Goal: Task Accomplishment & Management: Manage account settings

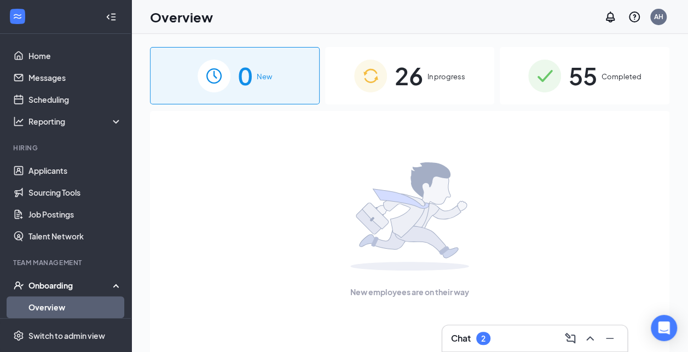
scroll to position [48, 0]
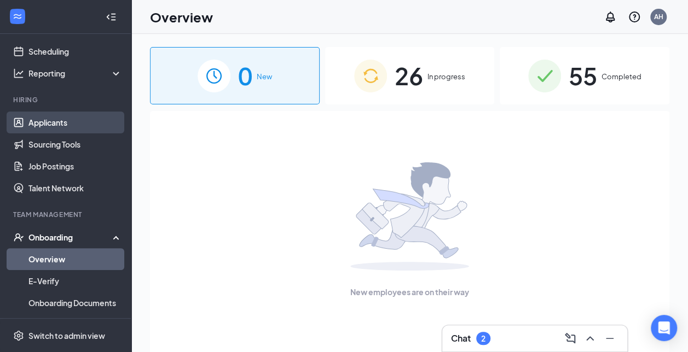
click at [59, 118] on link "Applicants" at bounding box center [75, 123] width 94 height 22
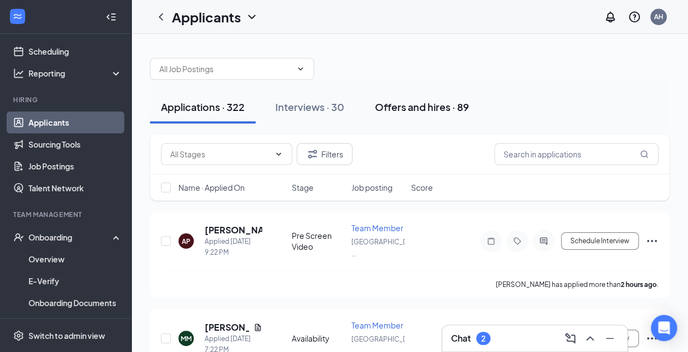
click at [430, 111] on div "Offers and hires · 89" at bounding box center [422, 107] width 94 height 14
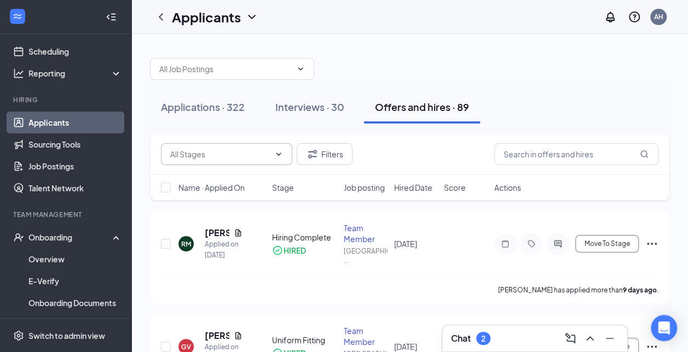
click at [283, 153] on span at bounding box center [226, 154] width 131 height 22
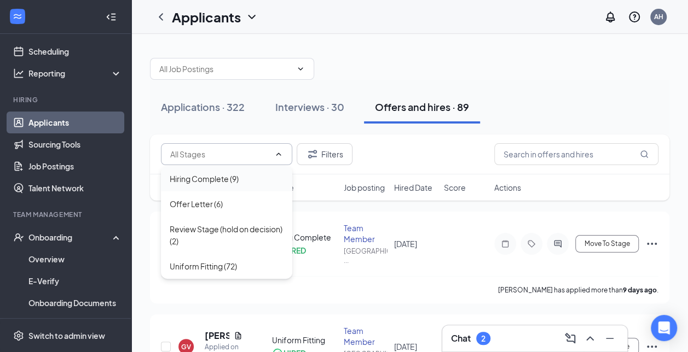
click at [234, 182] on div "Hiring Complete (9)" at bounding box center [204, 179] width 69 height 12
type input "Hiring Complete (9)"
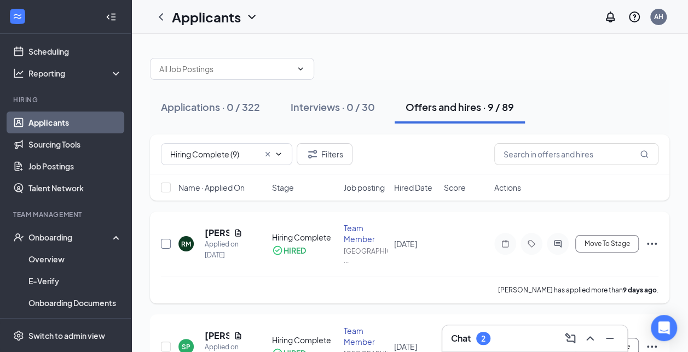
click at [163, 246] on input "checkbox" at bounding box center [166, 244] width 10 height 10
checkbox input "true"
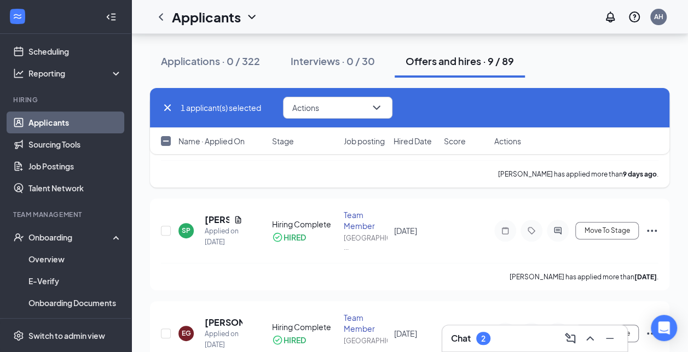
scroll to position [164, 0]
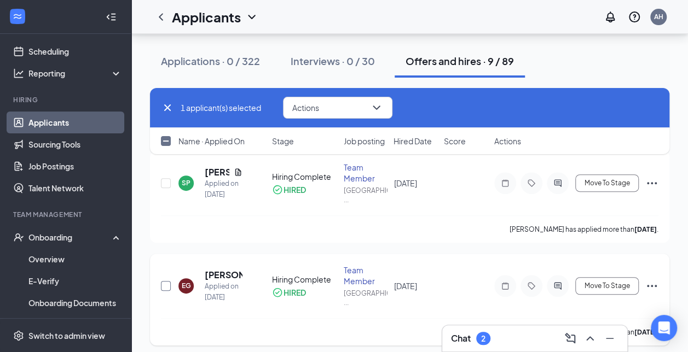
click at [165, 288] on input "checkbox" at bounding box center [166, 286] width 10 height 10
checkbox input "true"
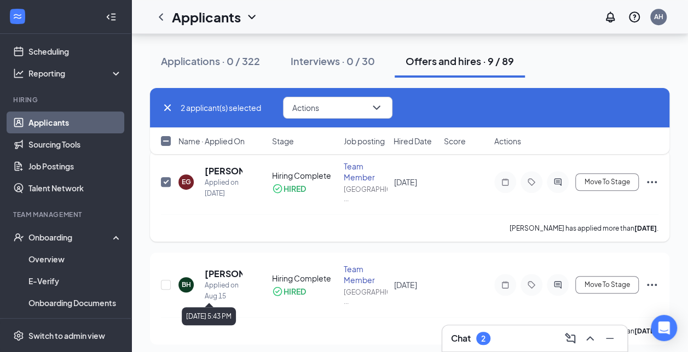
scroll to position [309, 0]
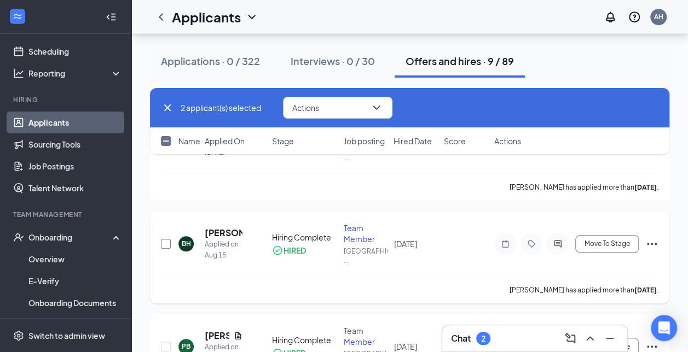
click at [163, 243] on input "checkbox" at bounding box center [166, 244] width 10 height 10
checkbox input "true"
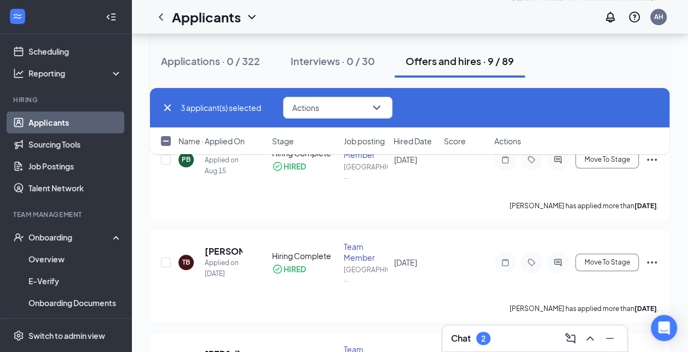
scroll to position [499, 0]
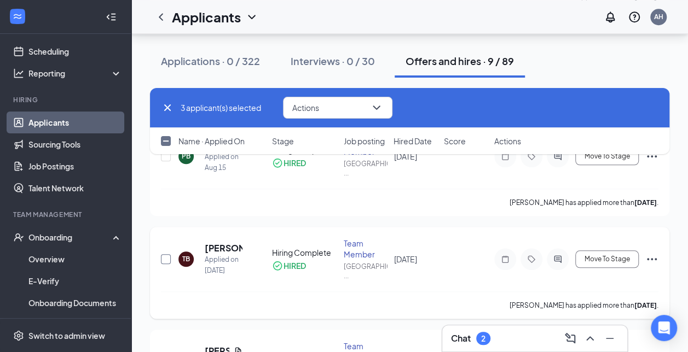
click at [166, 258] on input "checkbox" at bounding box center [166, 259] width 10 height 10
checkbox input "true"
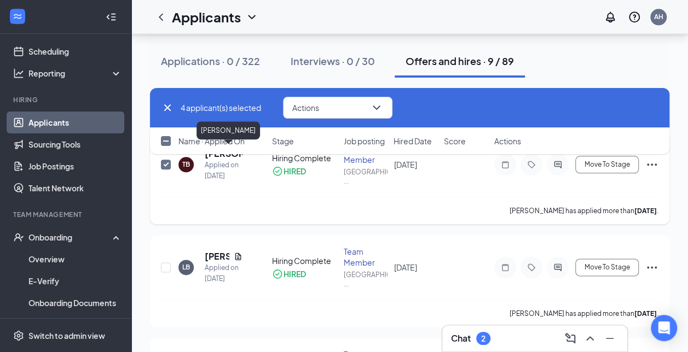
scroll to position [598, 0]
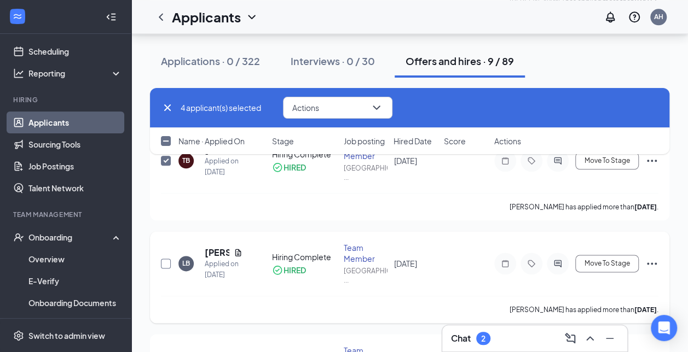
click at [165, 259] on input "checkbox" at bounding box center [166, 264] width 10 height 10
checkbox input "true"
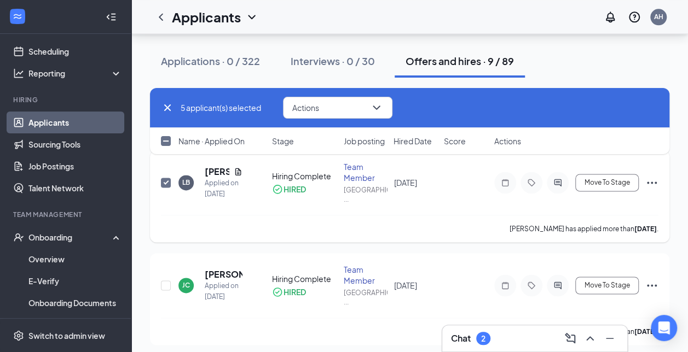
scroll to position [680, 0]
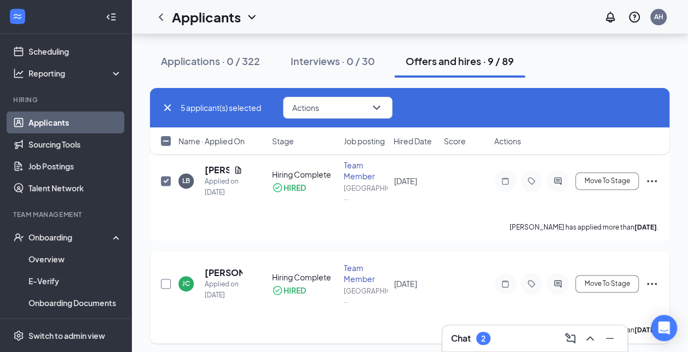
click at [163, 285] on input "checkbox" at bounding box center [166, 284] width 10 height 10
checkbox input "true"
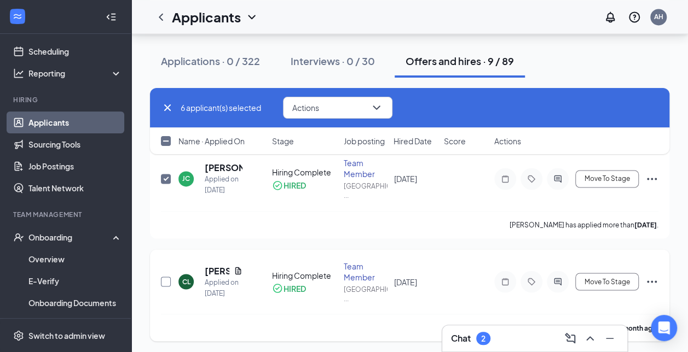
click at [165, 280] on input "checkbox" at bounding box center [166, 282] width 10 height 10
checkbox input "true"
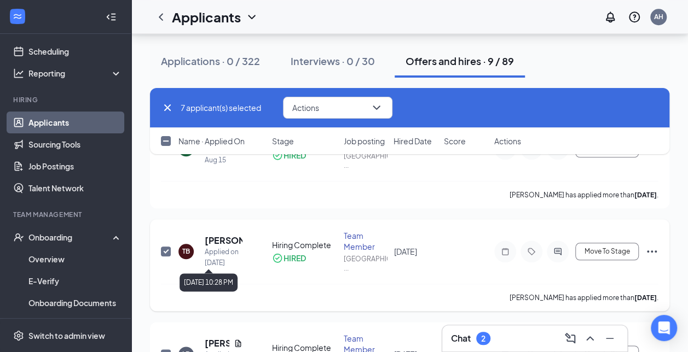
scroll to position [535, 0]
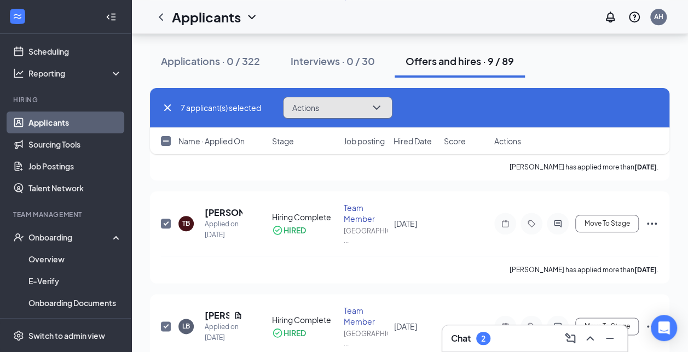
click at [383, 111] on icon "ChevronDown" at bounding box center [376, 107] width 13 height 13
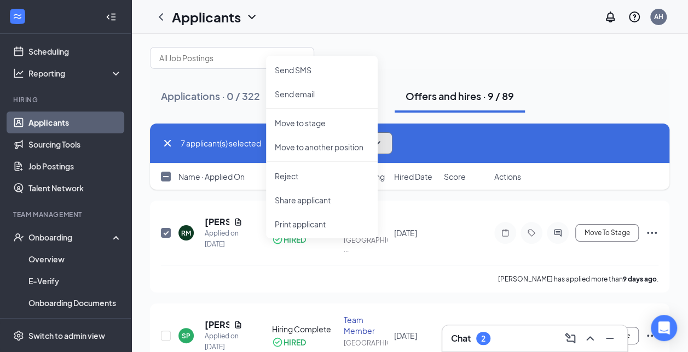
scroll to position [5, 0]
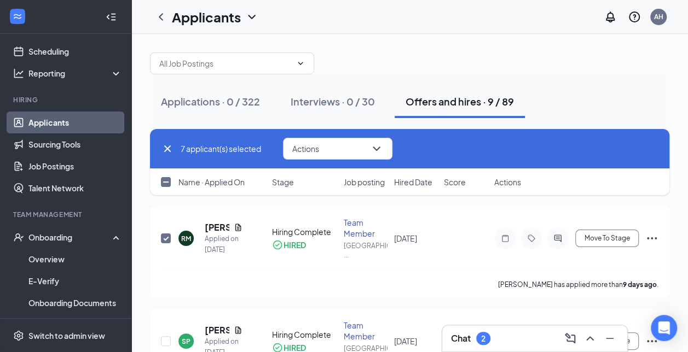
click at [463, 54] on div at bounding box center [409, 58] width 519 height 33
click at [380, 148] on icon "ChevronDown" at bounding box center [376, 149] width 7 height 4
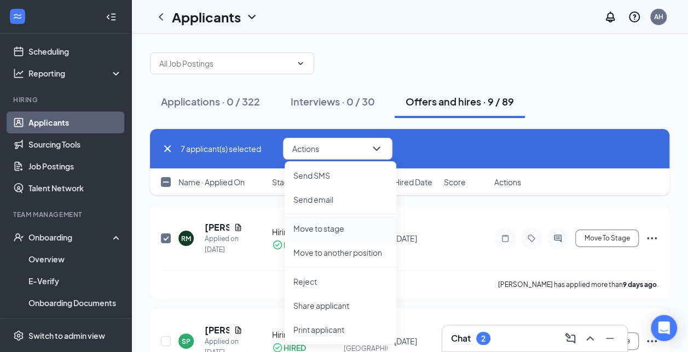
click at [337, 234] on p "Move to stage" at bounding box center [340, 228] width 94 height 11
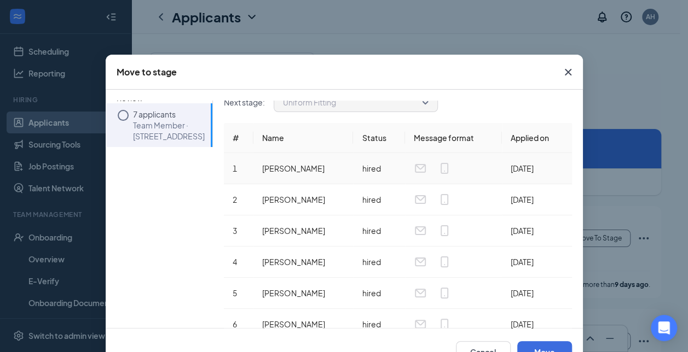
scroll to position [0, 0]
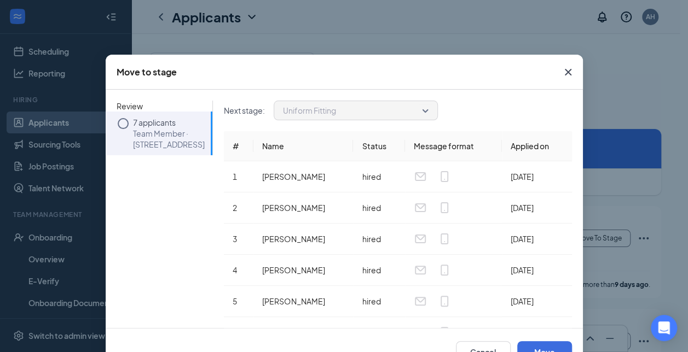
click at [118, 123] on icon "Circle" at bounding box center [123, 123] width 13 height 13
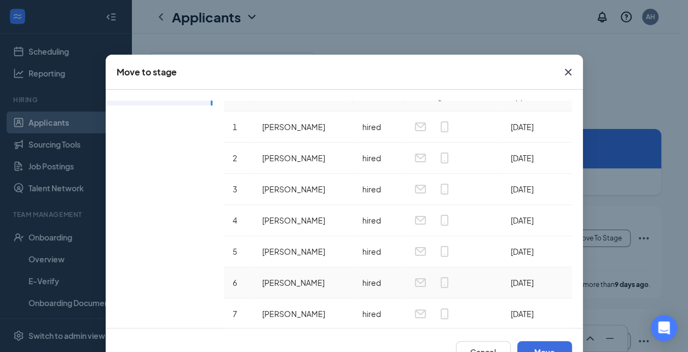
scroll to position [36, 0]
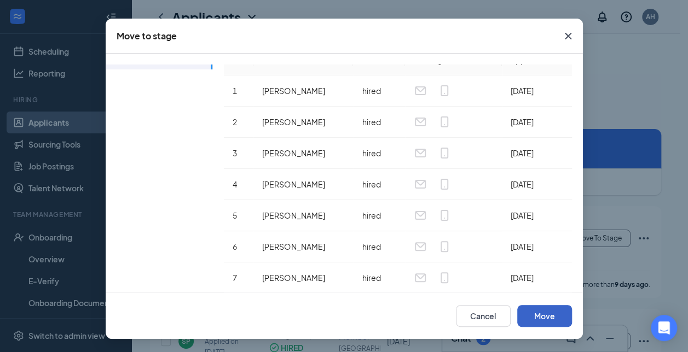
click at [552, 314] on button "Move" at bounding box center [544, 316] width 55 height 22
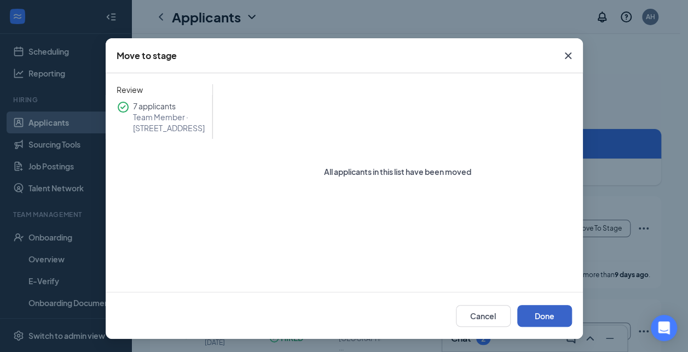
scroll to position [16, 0]
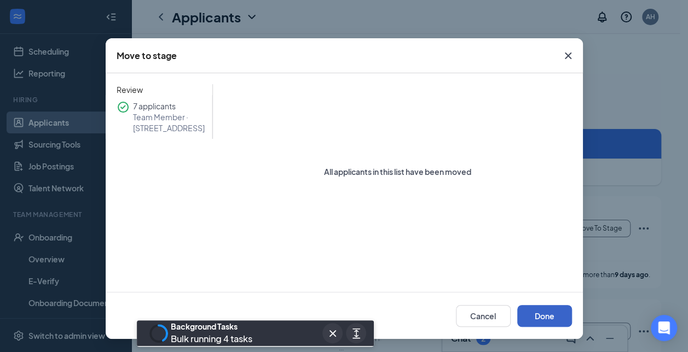
drag, startPoint x: 538, startPoint y: 317, endPoint x: 501, endPoint y: 259, distance: 68.9
click at [501, 259] on div "Move to stage Review 7 applicants Team Member · [STREET_ADDRESS] All applicants…" at bounding box center [344, 188] width 477 height 301
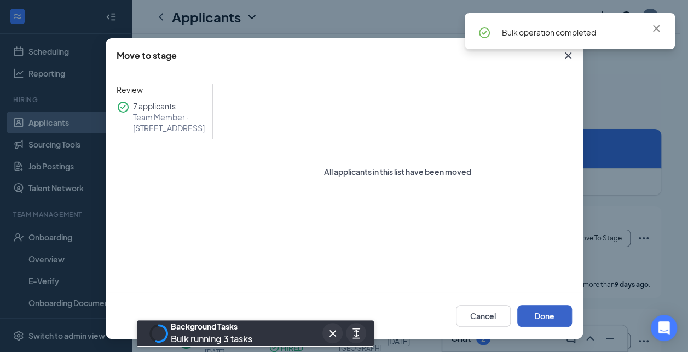
checkbox input "false"
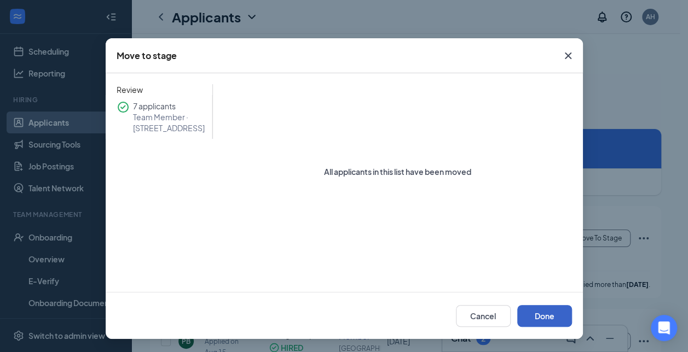
click at [538, 312] on button "Done" at bounding box center [544, 316] width 55 height 22
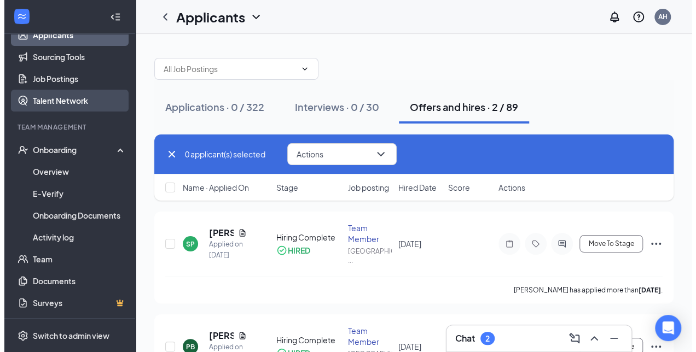
scroll to position [0, 0]
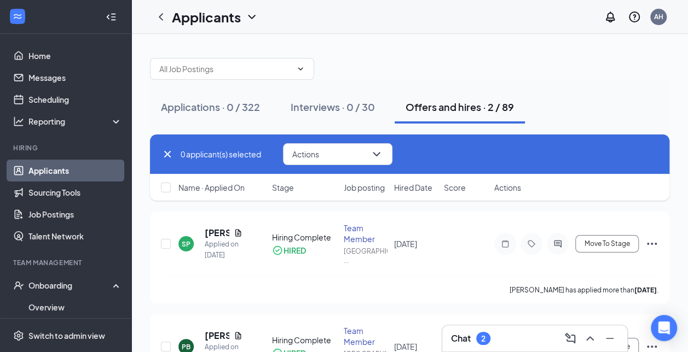
click at [56, 170] on link "Applicants" at bounding box center [75, 171] width 94 height 22
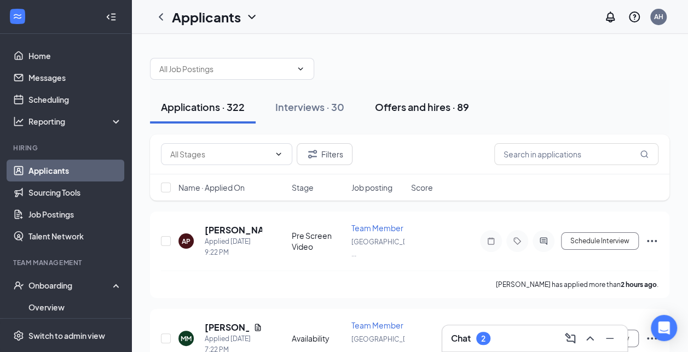
click at [393, 108] on div "Offers and hires · 89" at bounding box center [422, 107] width 94 height 14
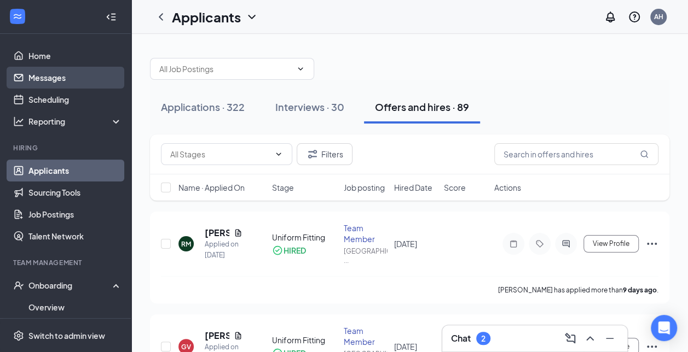
click at [81, 71] on link "Messages" at bounding box center [75, 78] width 94 height 22
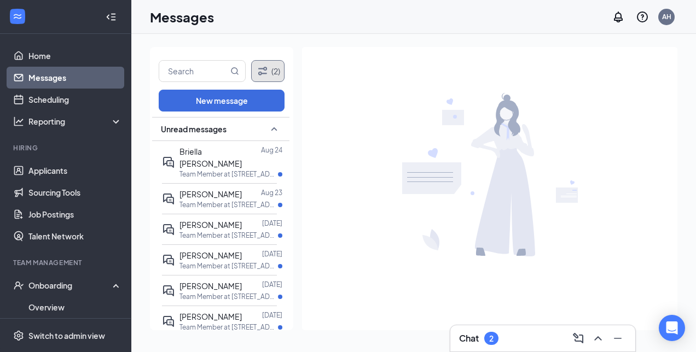
click at [268, 75] on icon "Filter" at bounding box center [262, 71] width 13 height 13
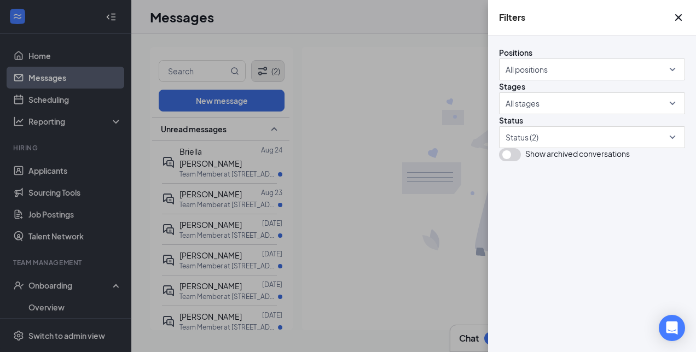
click at [268, 75] on div "Filters Positions All positions Stages All stages Status Status (2) Show archiv…" at bounding box center [348, 176] width 696 height 352
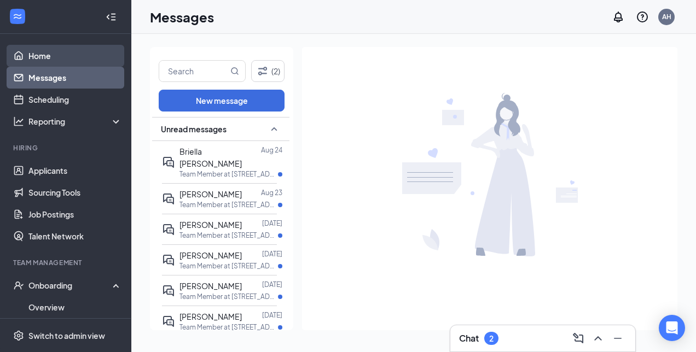
click at [80, 63] on link "Home" at bounding box center [75, 56] width 94 height 22
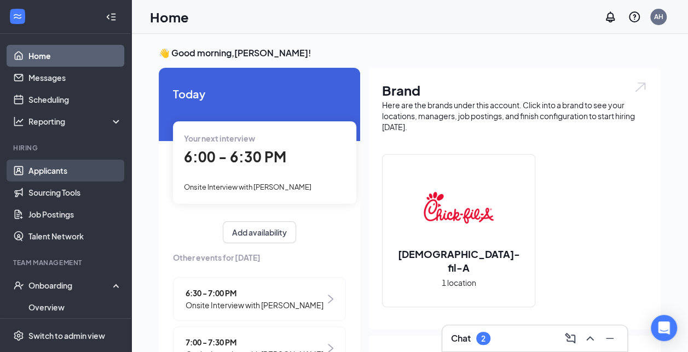
click at [67, 177] on link "Applicants" at bounding box center [75, 171] width 94 height 22
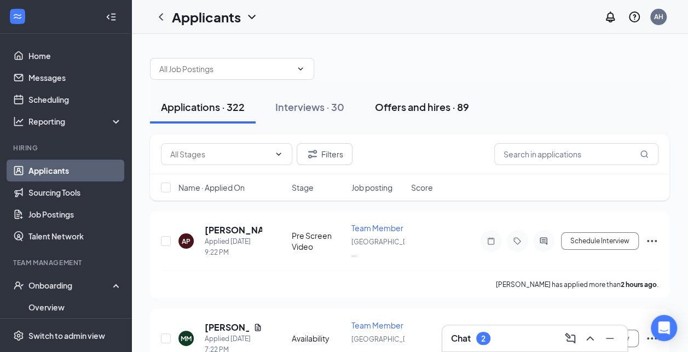
click at [413, 109] on div "Offers and hires · 89" at bounding box center [422, 107] width 94 height 14
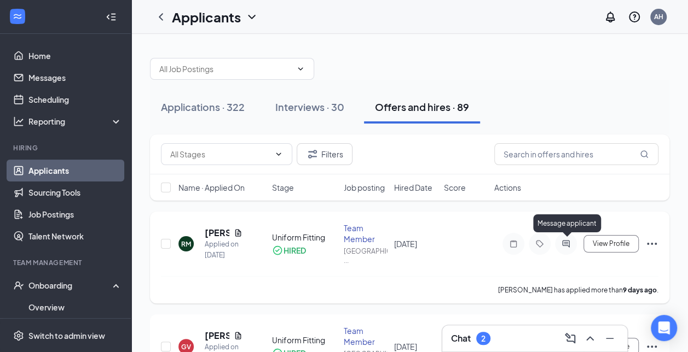
click at [566, 241] on icon "ActiveChat" at bounding box center [565, 244] width 13 height 9
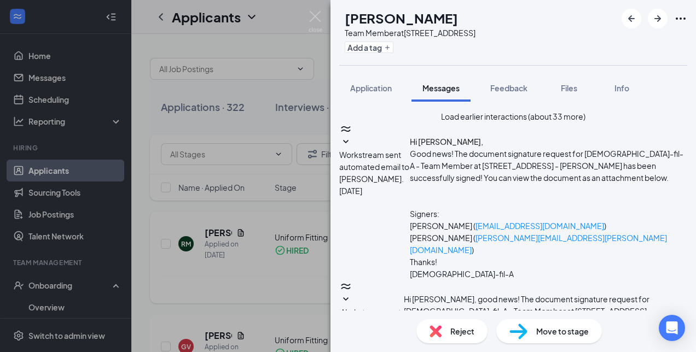
scroll to position [612, 0]
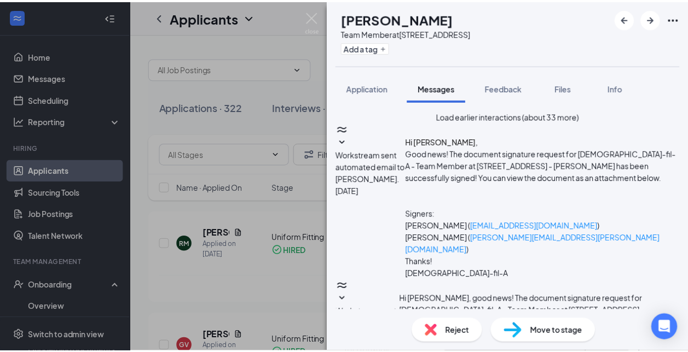
scroll to position [340, 0]
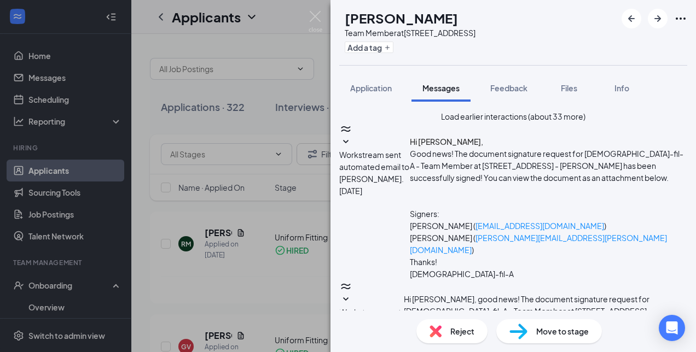
drag, startPoint x: 458, startPoint y: 187, endPoint x: 412, endPoint y: 158, distance: 54.6
drag, startPoint x: 412, startPoint y: 158, endPoint x: 444, endPoint y: 160, distance: 31.8
copy span "It's time to get your [DEMOGRAPHIC_DATA]-fil-A uniform! Please see the link bel…"
click at [36, 54] on div "RM [PERSON_NAME] Team Member at [STREET_ADDRESS] Add a tag Application Messages…" at bounding box center [348, 176] width 696 height 352
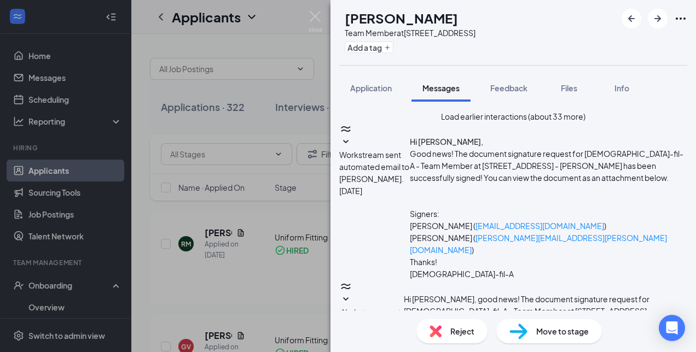
click at [37, 56] on div "RM [PERSON_NAME] Team Member at [STREET_ADDRESS] Add a tag Application Messages…" at bounding box center [348, 176] width 696 height 352
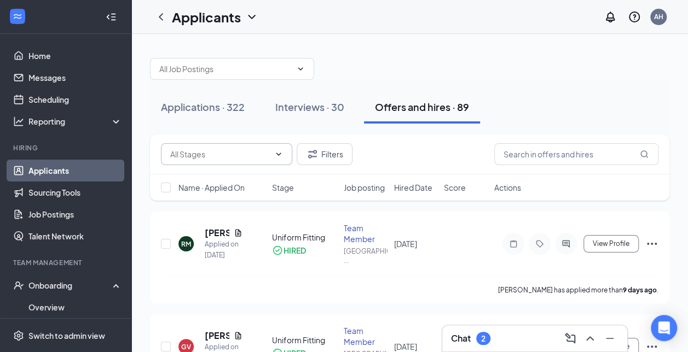
click at [280, 152] on icon "ChevronDown" at bounding box center [278, 154] width 9 height 9
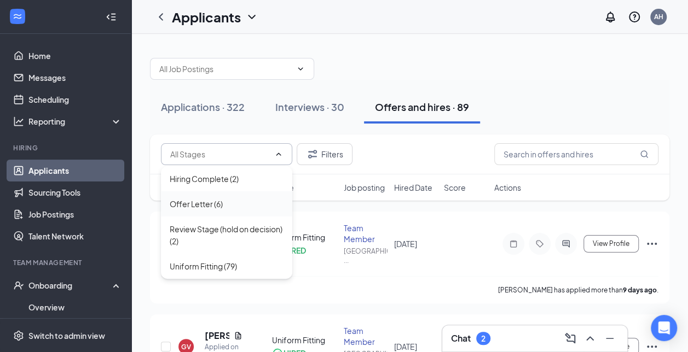
click at [245, 196] on div "Offer Letter (6)" at bounding box center [226, 204] width 131 height 25
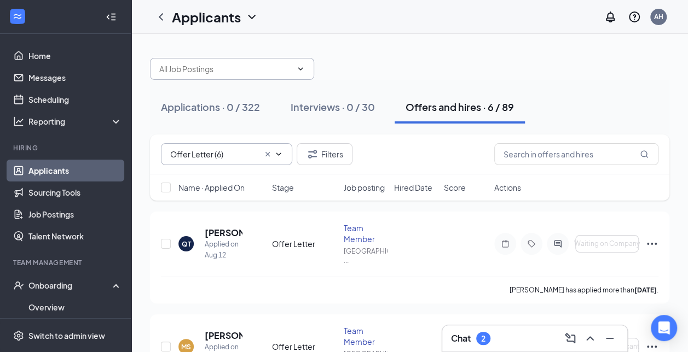
click at [302, 66] on icon "ChevronDown" at bounding box center [300, 69] width 9 height 9
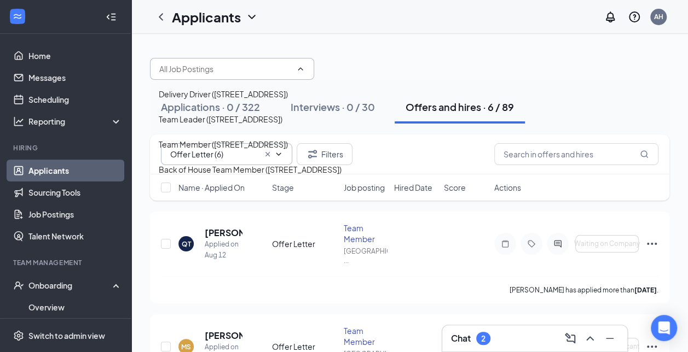
click at [342, 49] on div at bounding box center [409, 63] width 519 height 33
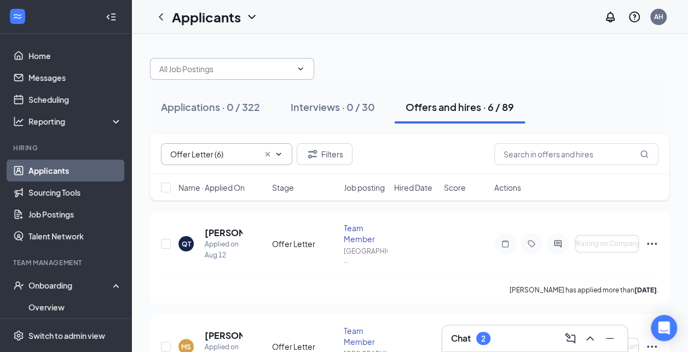
click at [280, 153] on icon "ChevronDown" at bounding box center [278, 154] width 9 height 9
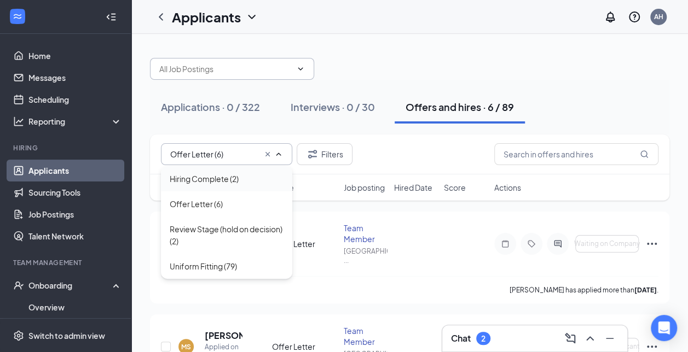
click at [242, 187] on div "Hiring Complete (2)" at bounding box center [226, 178] width 131 height 25
type input "Hiring Complete (2)"
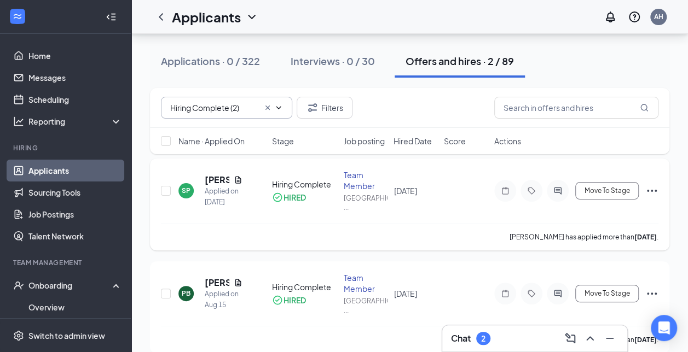
scroll to position [61, 0]
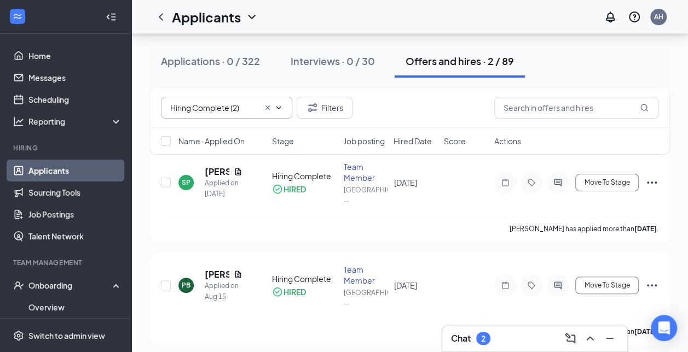
click at [165, 146] on div at bounding box center [166, 141] width 11 height 11
click at [165, 143] on input "checkbox" at bounding box center [166, 141] width 10 height 10
checkbox input "true"
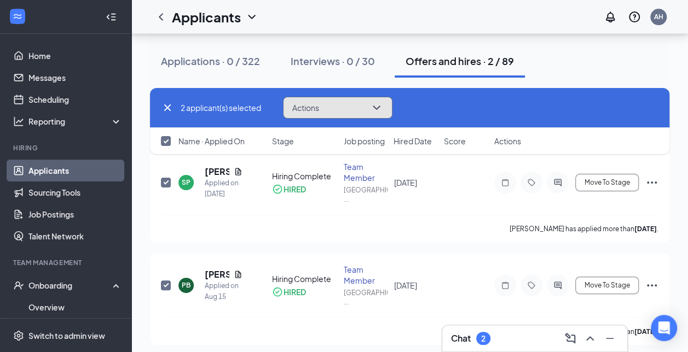
click at [382, 104] on icon "ChevronDown" at bounding box center [376, 107] width 13 height 13
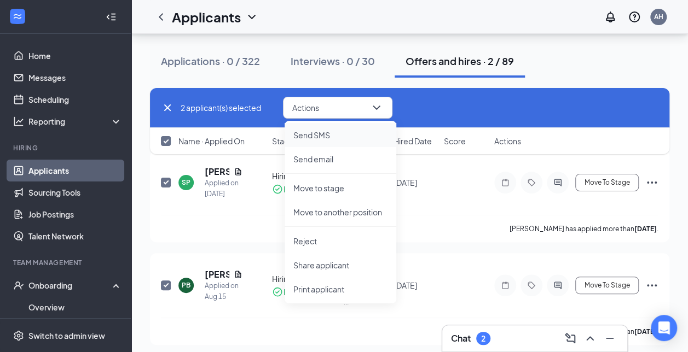
click at [365, 137] on p "Send SMS" at bounding box center [340, 135] width 94 height 11
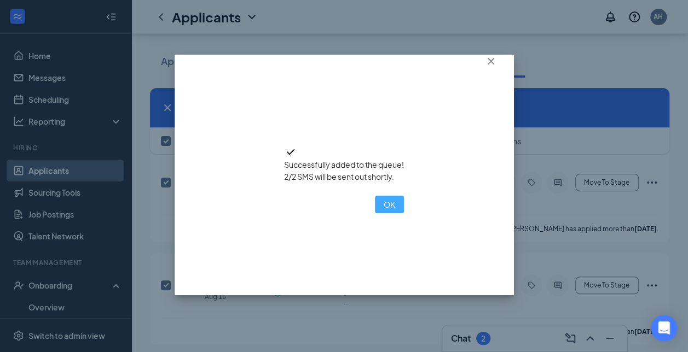
click at [375, 213] on button "OK" at bounding box center [389, 205] width 29 height 18
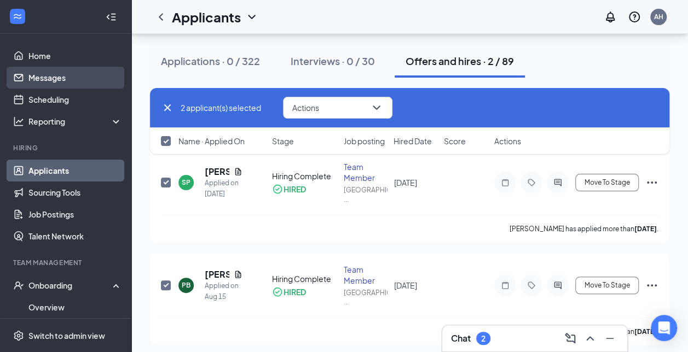
click at [49, 79] on link "Messages" at bounding box center [75, 78] width 94 height 22
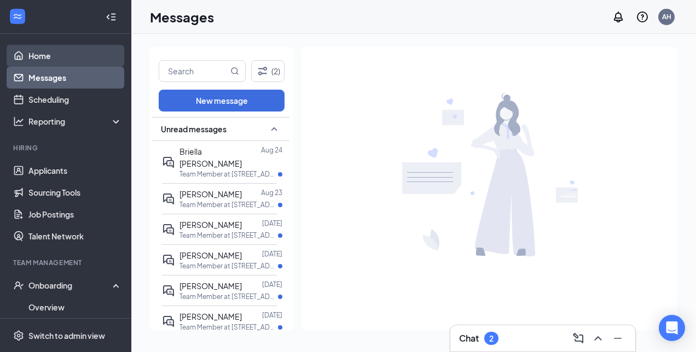
click at [46, 59] on link "Home" at bounding box center [75, 56] width 94 height 22
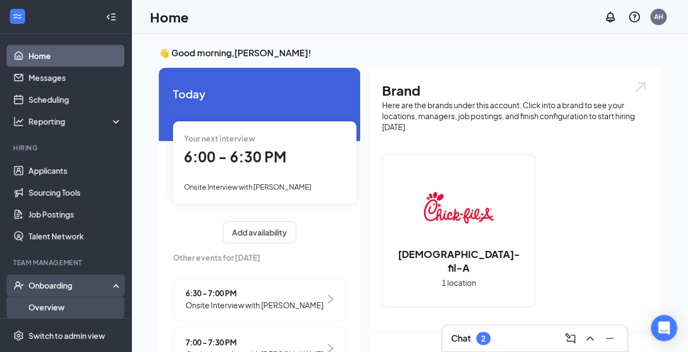
click at [57, 309] on link "Overview" at bounding box center [75, 308] width 94 height 22
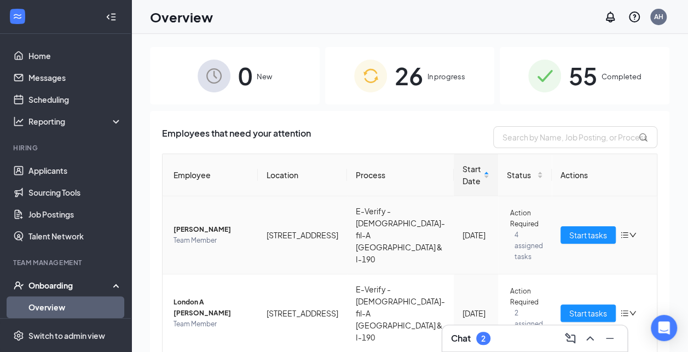
click at [206, 225] on span "[PERSON_NAME]" at bounding box center [211, 229] width 76 height 11
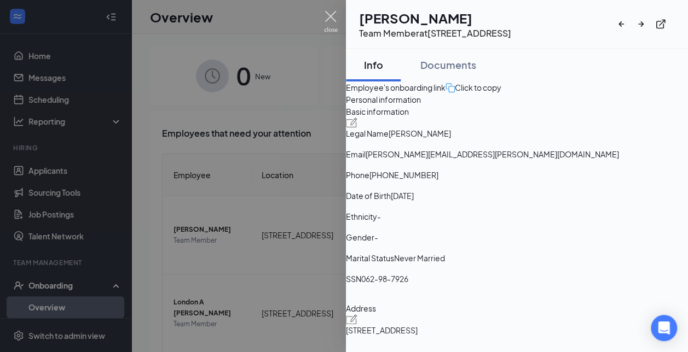
click at [335, 18] on img at bounding box center [331, 21] width 14 height 21
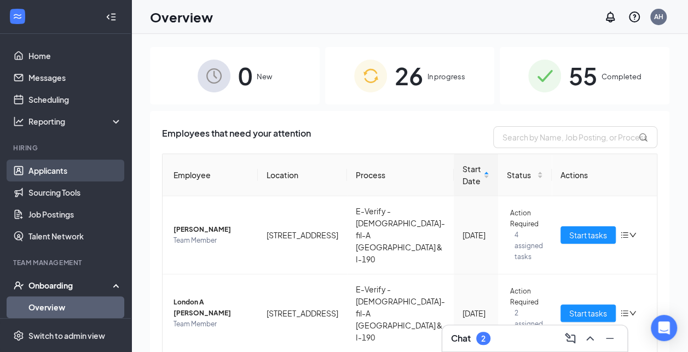
click at [58, 176] on link "Applicants" at bounding box center [75, 171] width 94 height 22
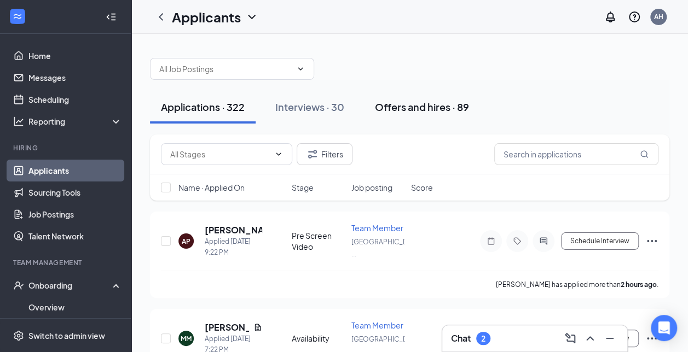
click at [422, 109] on div "Offers and hires · 89" at bounding box center [422, 107] width 94 height 14
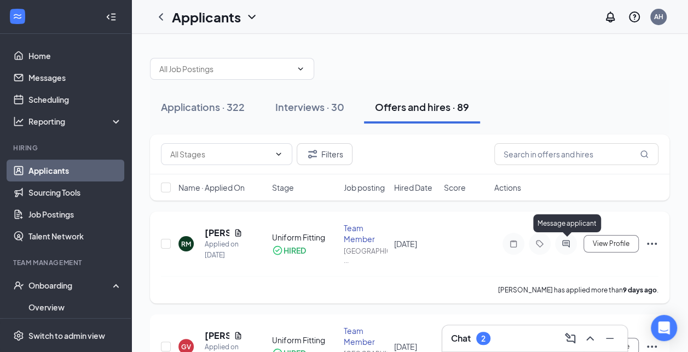
click at [564, 241] on icon "ActiveChat" at bounding box center [565, 244] width 13 height 9
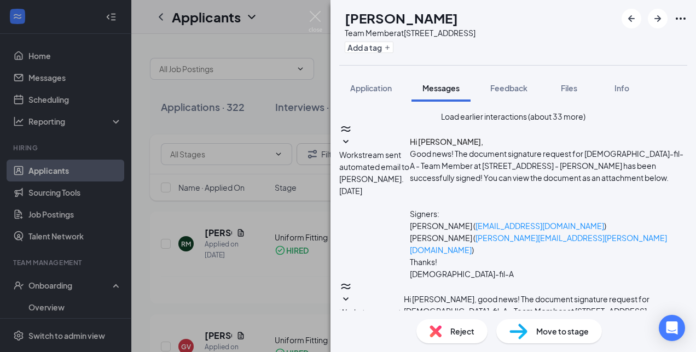
scroll to position [491, 0]
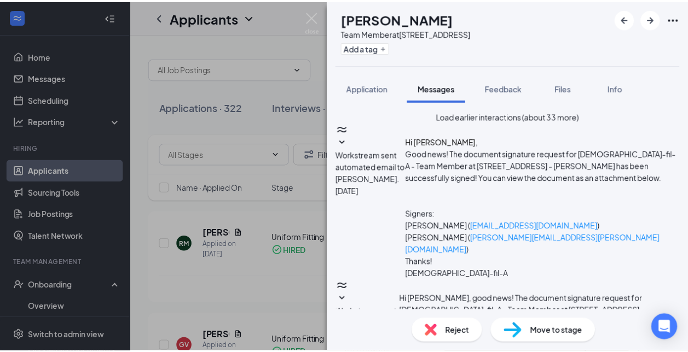
scroll to position [612, 0]
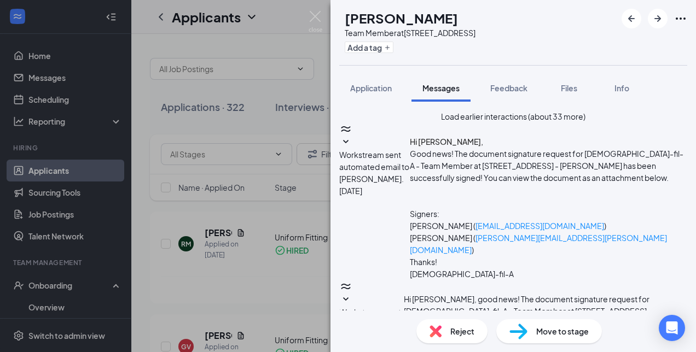
drag, startPoint x: 413, startPoint y: 160, endPoint x: 462, endPoint y: 156, distance: 49.9
drag, startPoint x: 462, startPoint y: 156, endPoint x: 443, endPoint y: 143, distance: 23.7
copy span "[PERSON_NAME], It's time to get your [DEMOGRAPHIC_DATA]-fil-A uniform! Please s…"
click at [312, 25] on img at bounding box center [316, 21] width 14 height 21
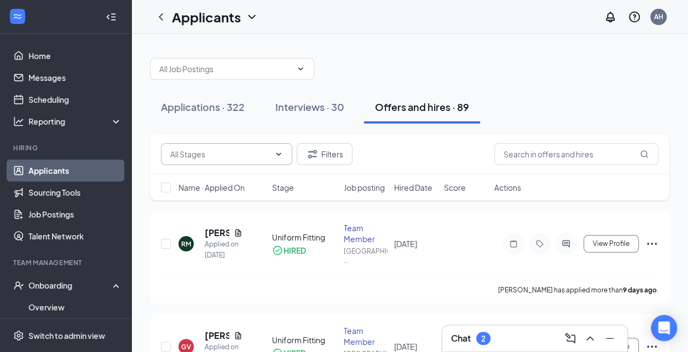
click at [281, 159] on span at bounding box center [226, 154] width 131 height 22
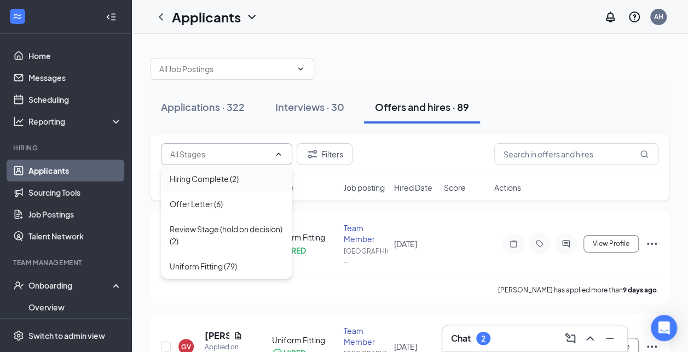
click at [262, 178] on div "Hiring Complete (2)" at bounding box center [227, 179] width 114 height 12
type input "Hiring Complete (2)"
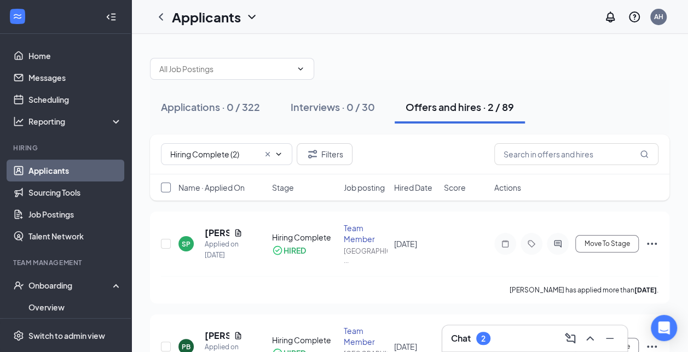
click at [165, 189] on input "checkbox" at bounding box center [166, 188] width 10 height 10
checkbox input "true"
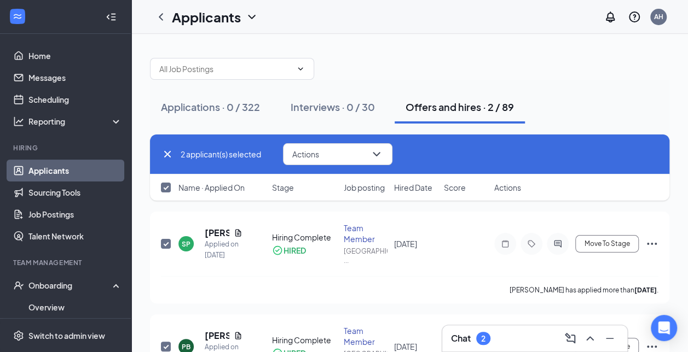
click at [503, 185] on span "Actions" at bounding box center [507, 187] width 27 height 11
click at [382, 159] on icon "ChevronDown" at bounding box center [376, 154] width 13 height 13
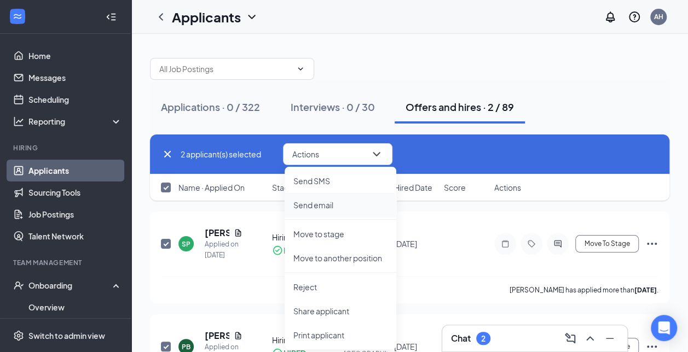
click at [358, 203] on p "Send email" at bounding box center [340, 205] width 94 height 11
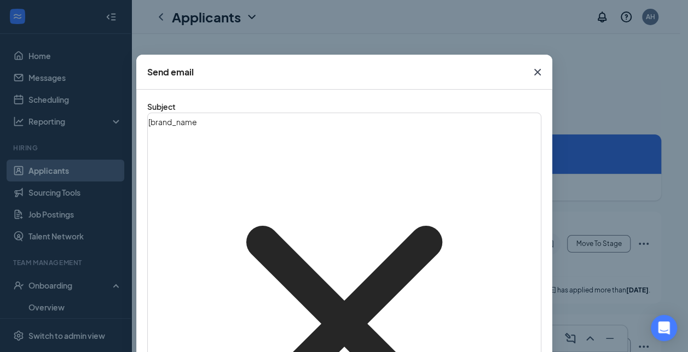
drag, startPoint x: 322, startPoint y: 134, endPoint x: 217, endPoint y: 132, distance: 105.6
click at [217, 132] on div "[ brand_name‌‌‌‌ {{brand_name}} ] Job Application Update" at bounding box center [344, 324] width 392 height 420
drag, startPoint x: 213, startPoint y: 171, endPoint x: 137, endPoint y: 161, distance: 76.2
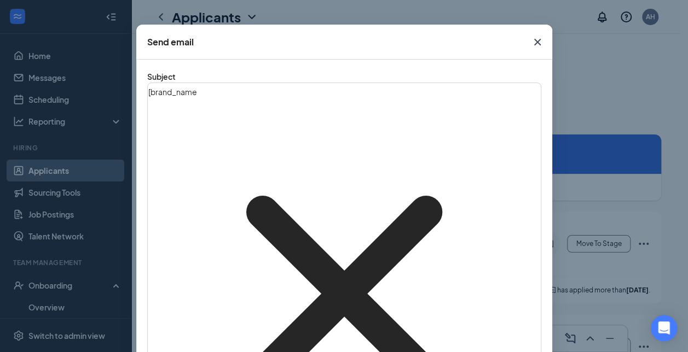
scroll to position [39, 0]
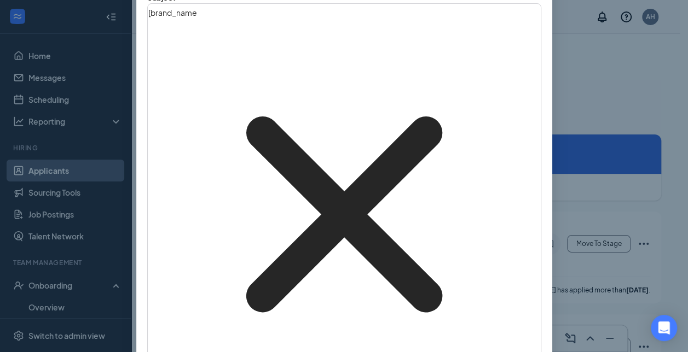
scroll to position [110, 0]
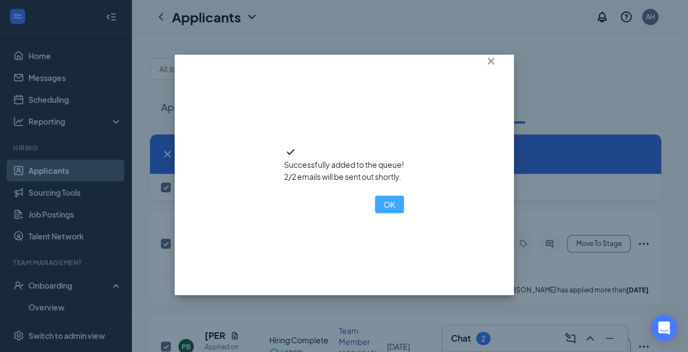
click at [375, 213] on button "OK" at bounding box center [389, 205] width 29 height 18
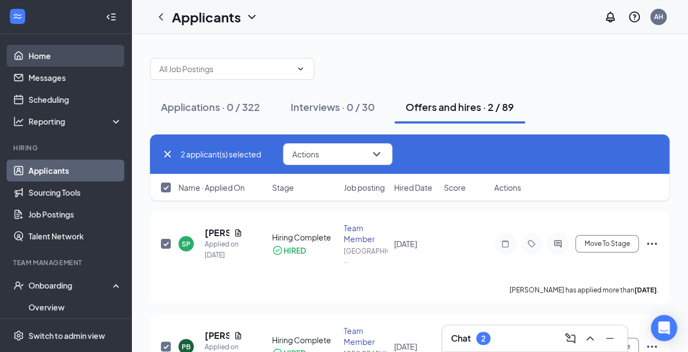
click at [41, 56] on link "Home" at bounding box center [75, 56] width 94 height 22
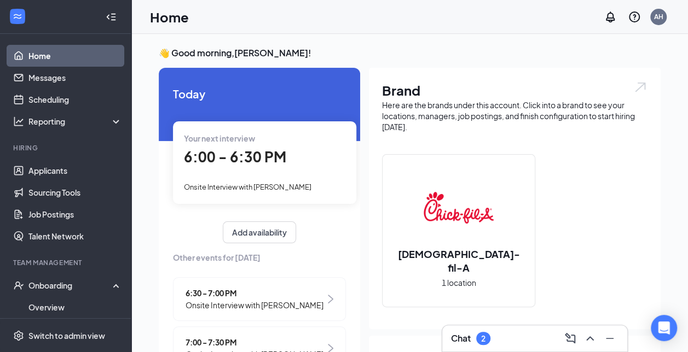
scroll to position [84, 0]
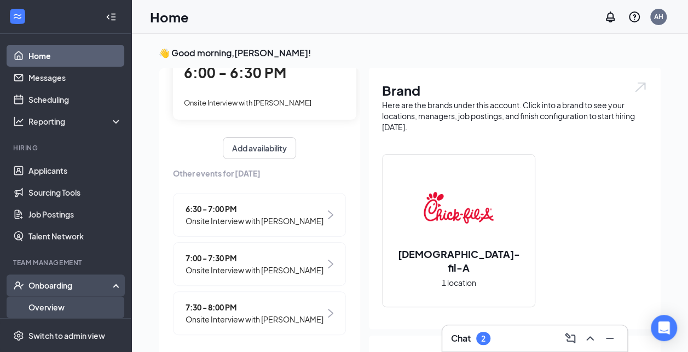
click at [67, 308] on link "Overview" at bounding box center [75, 308] width 94 height 22
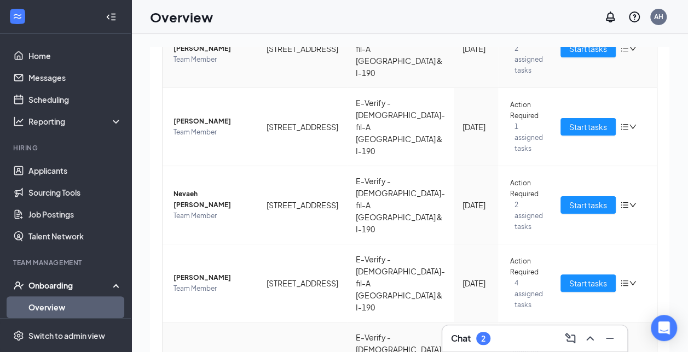
scroll to position [240, 0]
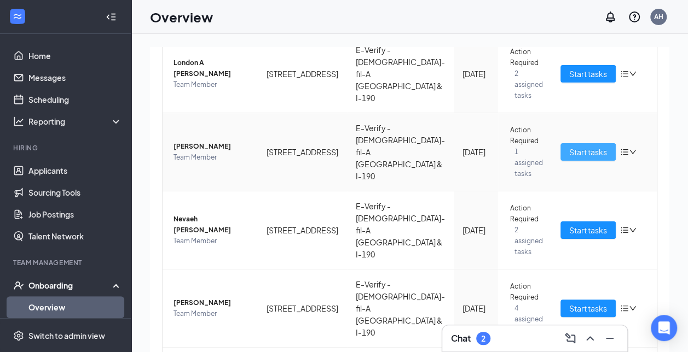
click at [569, 146] on span "Start tasks" at bounding box center [588, 152] width 38 height 12
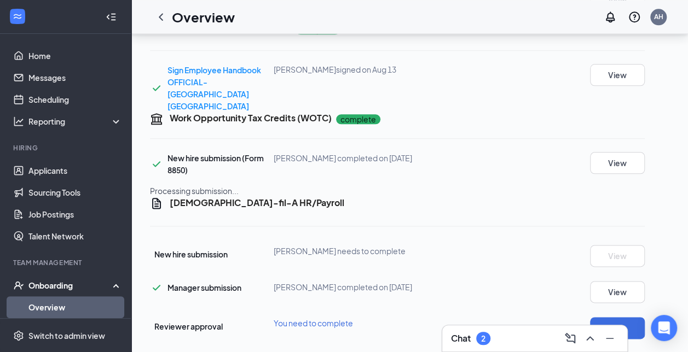
scroll to position [608, 0]
click at [158, 19] on icon "ChevronLeft" at bounding box center [160, 16] width 13 height 13
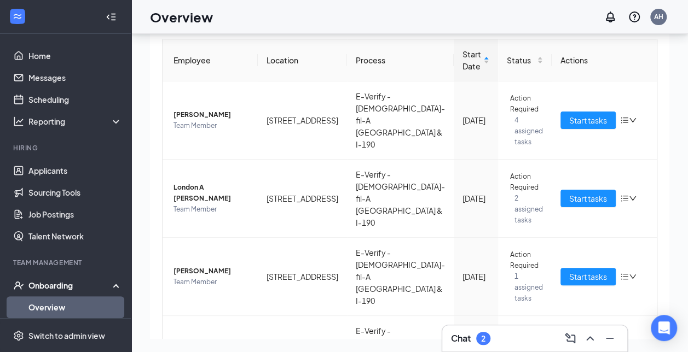
scroll to position [67, 0]
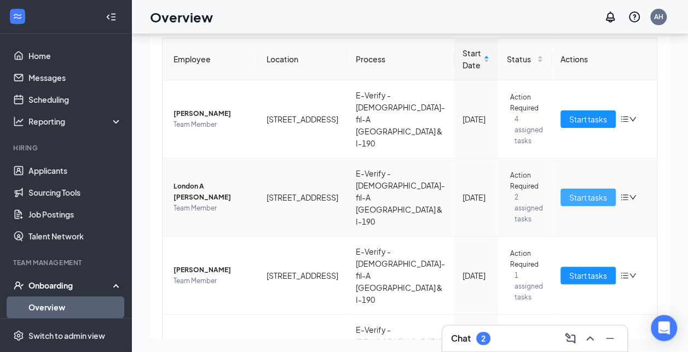
click at [560, 189] on button "Start tasks" at bounding box center [587, 198] width 55 height 18
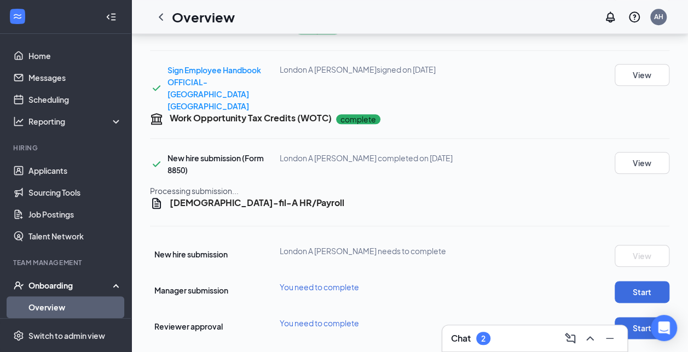
scroll to position [688, 0]
click at [81, 301] on link "Overview" at bounding box center [75, 308] width 94 height 22
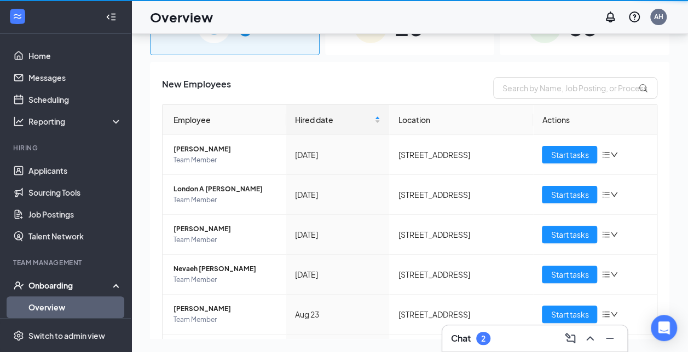
scroll to position [49, 0]
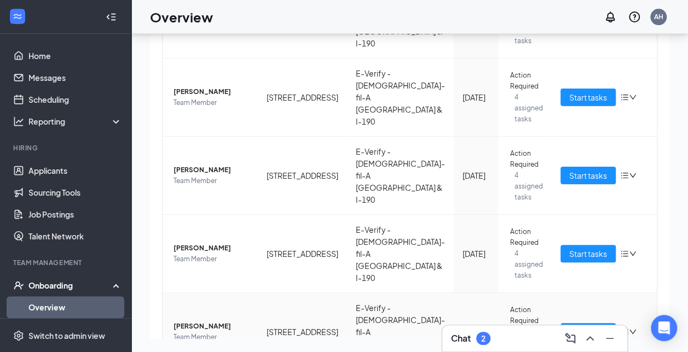
scroll to position [542, 0]
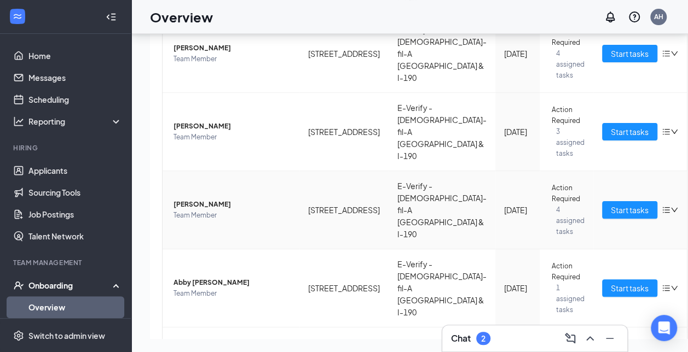
scroll to position [210, 0]
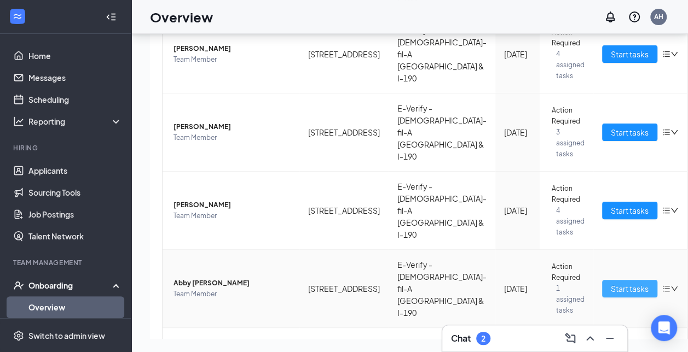
click at [611, 283] on span "Start tasks" at bounding box center [630, 289] width 38 height 12
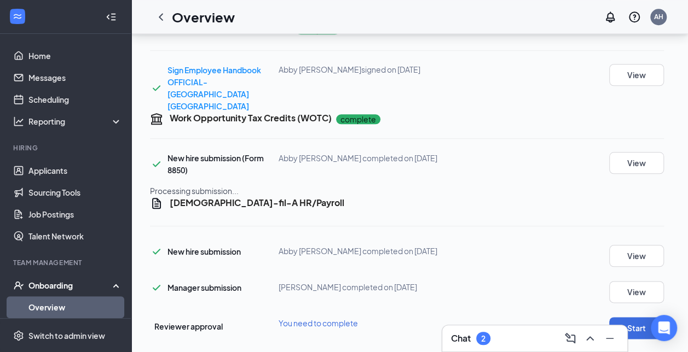
scroll to position [688, 0]
click at [633, 247] on button "View" at bounding box center [636, 256] width 55 height 22
click at [635, 317] on button "Start" at bounding box center [636, 328] width 55 height 22
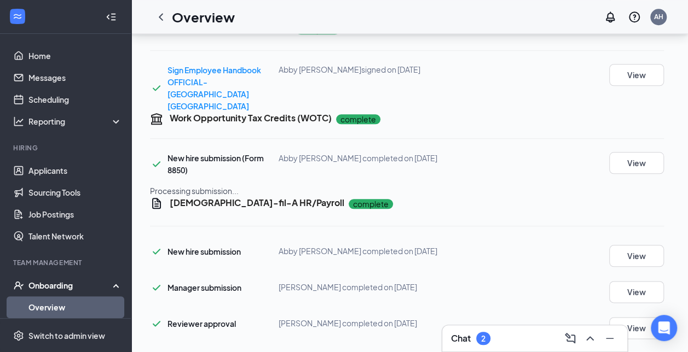
click at [55, 308] on link "Overview" at bounding box center [75, 308] width 94 height 22
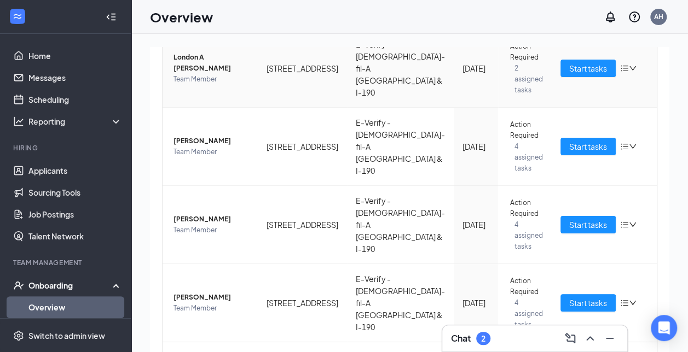
scroll to position [167, 0]
click at [54, 312] on link "Overview" at bounding box center [75, 308] width 94 height 22
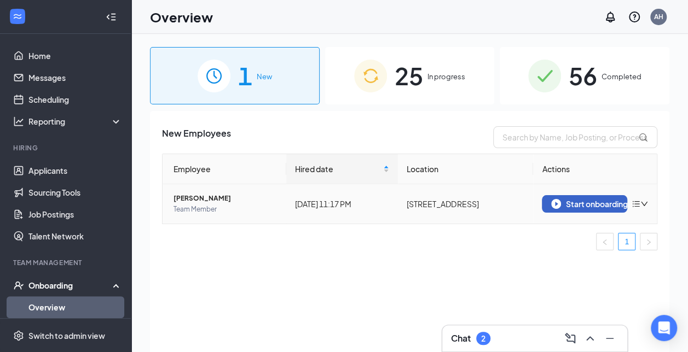
click at [555, 204] on img "button" at bounding box center [556, 204] width 10 height 10
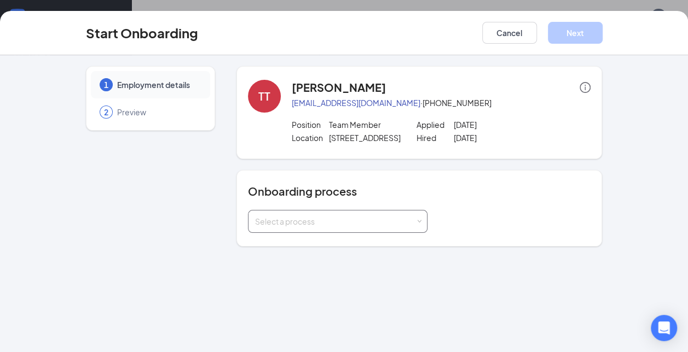
click at [425, 224] on div "Select a process" at bounding box center [337, 221] width 179 height 23
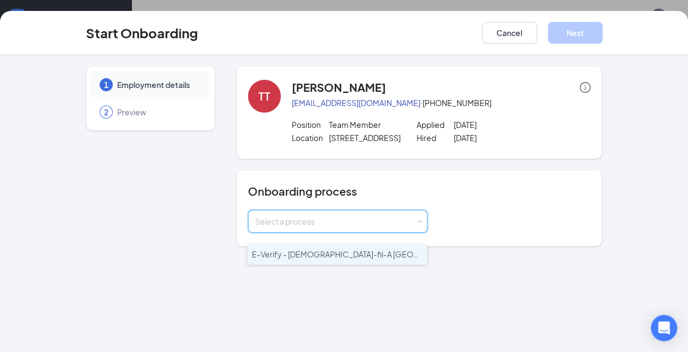
click at [399, 251] on span "E-Verify - [DEMOGRAPHIC_DATA]-fil-A [GEOGRAPHIC_DATA] & I-190" at bounding box center [376, 255] width 248 height 10
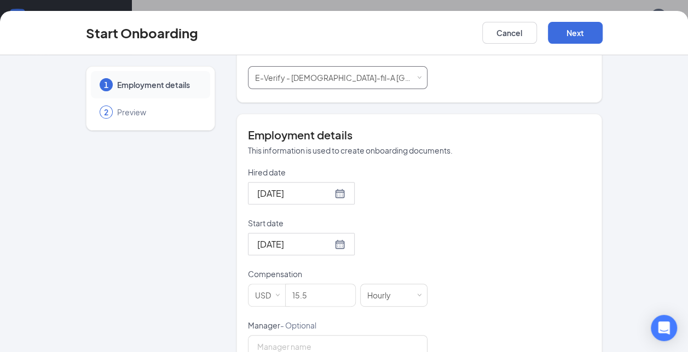
scroll to position [144, 0]
click at [313, 200] on input "[DATE]" at bounding box center [294, 193] width 75 height 14
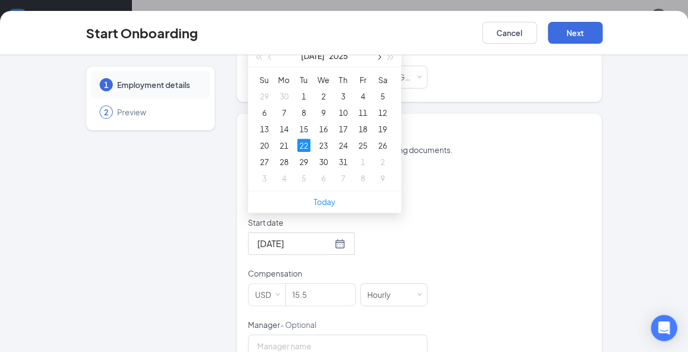
click at [373, 67] on button "button" at bounding box center [378, 56] width 12 height 22
type input "[DATE]"
click at [302, 169] on div "26" at bounding box center [303, 161] width 13 height 13
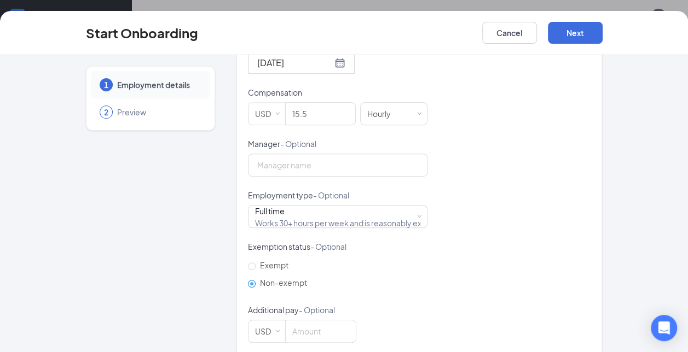
scroll to position [328, 0]
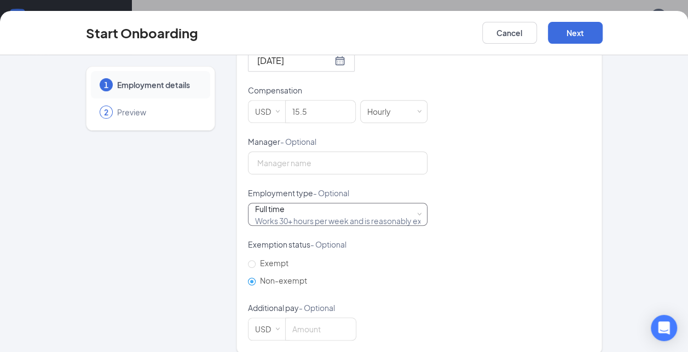
click at [337, 225] on div "Full time Works 30+ hours per week and is reasonably expected to work" at bounding box center [337, 215] width 165 height 22
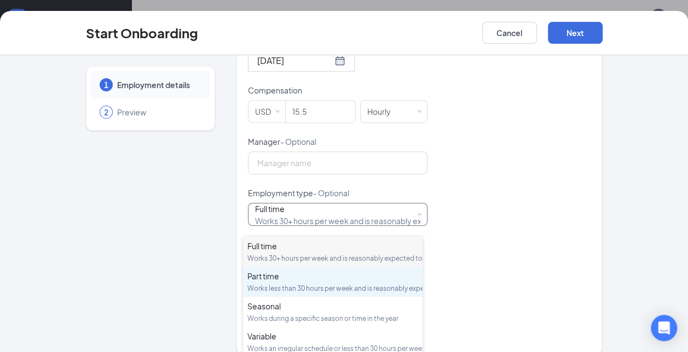
click at [302, 282] on div "Part time" at bounding box center [332, 276] width 171 height 11
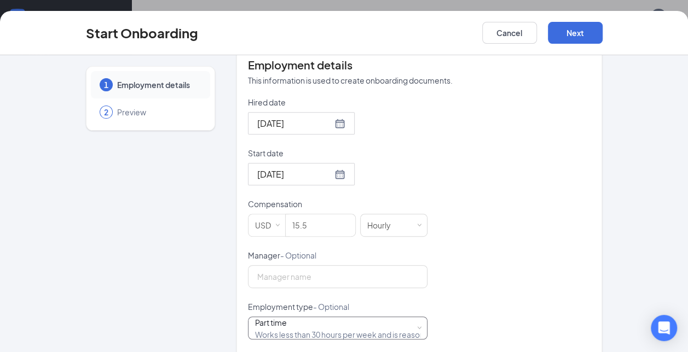
scroll to position [213, 0]
click at [580, 34] on button "Next" at bounding box center [575, 33] width 55 height 22
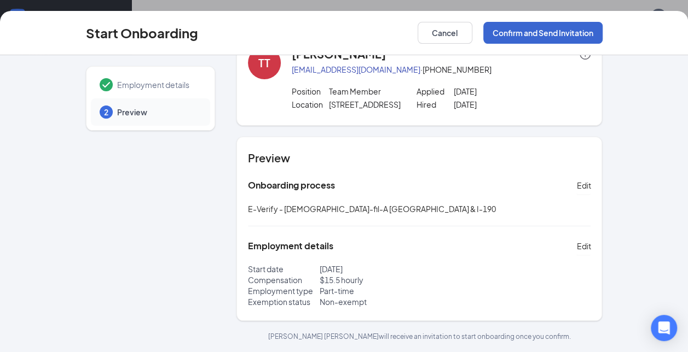
scroll to position [43, 0]
click at [580, 34] on button "Confirm and Send Invitation" at bounding box center [542, 33] width 119 height 22
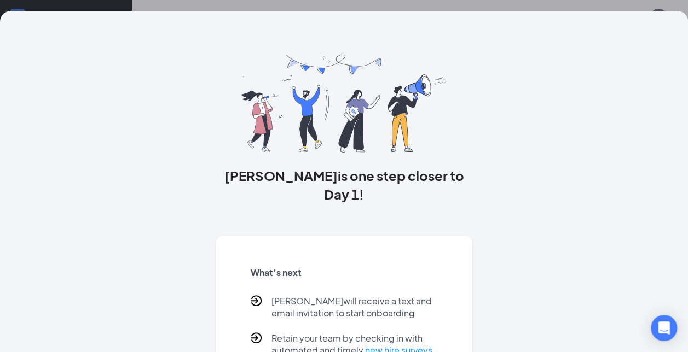
scroll to position [57, 0]
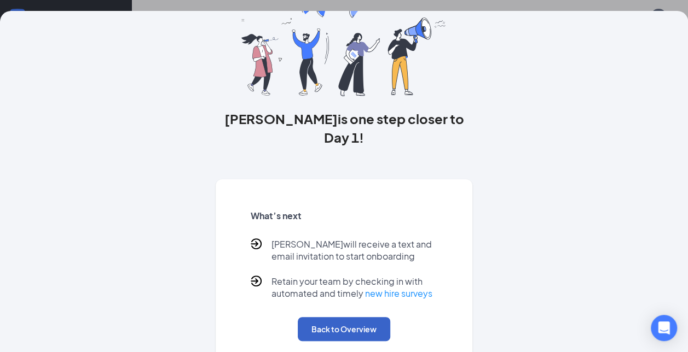
click at [335, 317] on button "Back to Overview" at bounding box center [344, 329] width 92 height 24
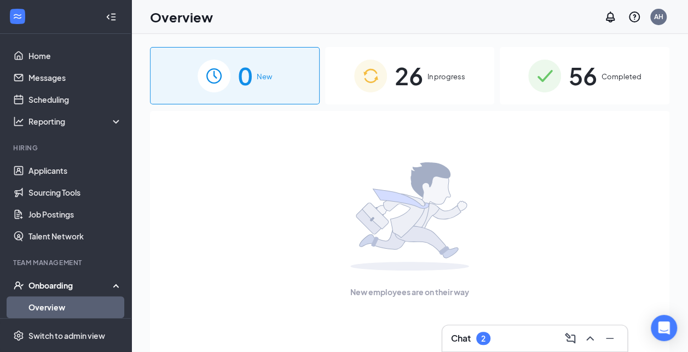
scroll to position [0, 0]
